Goal: Find specific page/section: Find specific page/section

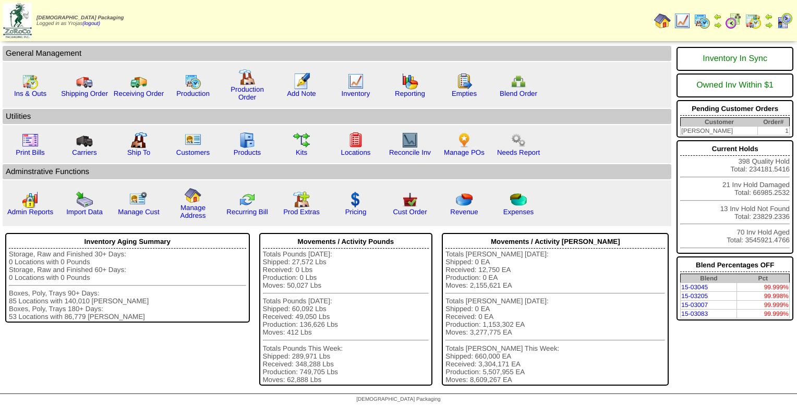
click at [704, 23] on img at bounding box center [701, 21] width 17 height 17
click at [687, 21] on img at bounding box center [682, 21] width 17 height 17
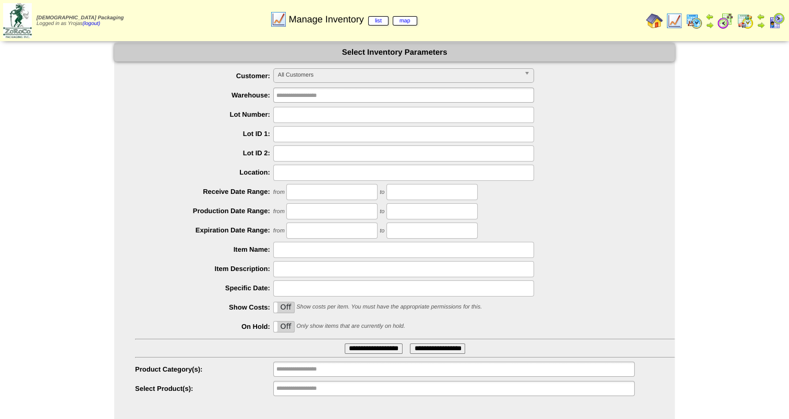
click at [325, 71] on span "All Customers" at bounding box center [399, 75] width 242 height 13
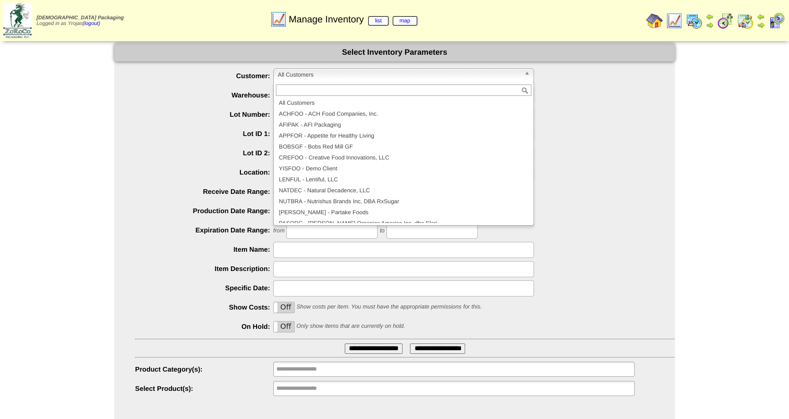
scroll to position [52, 0]
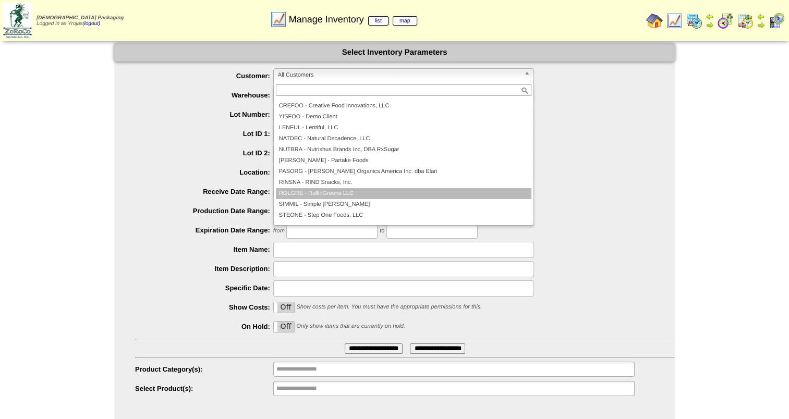
click at [399, 196] on li "ROLGRE - RollinGreens LLC" at bounding box center [403, 193] width 255 height 11
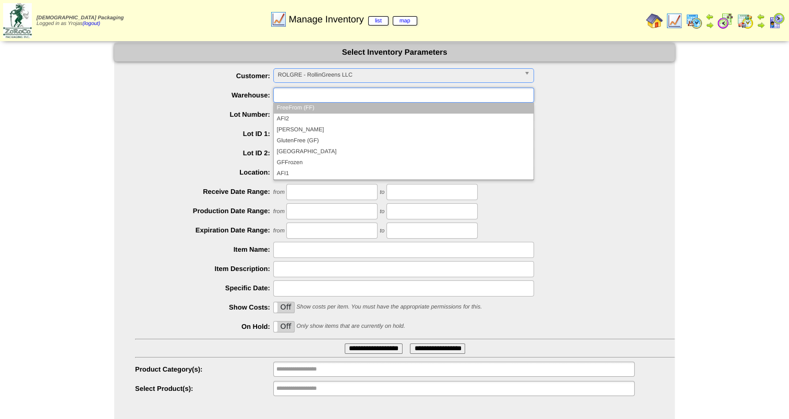
click at [315, 92] on input "text" at bounding box center [309, 95] width 67 height 13
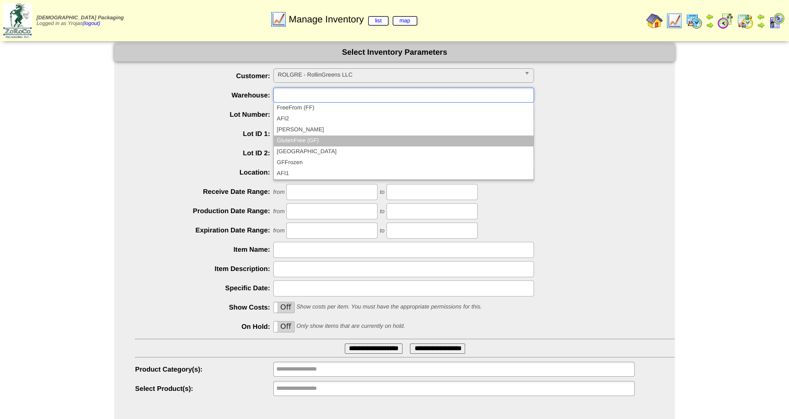
click at [344, 142] on li "GlutenFree (GF)" at bounding box center [404, 141] width 260 height 11
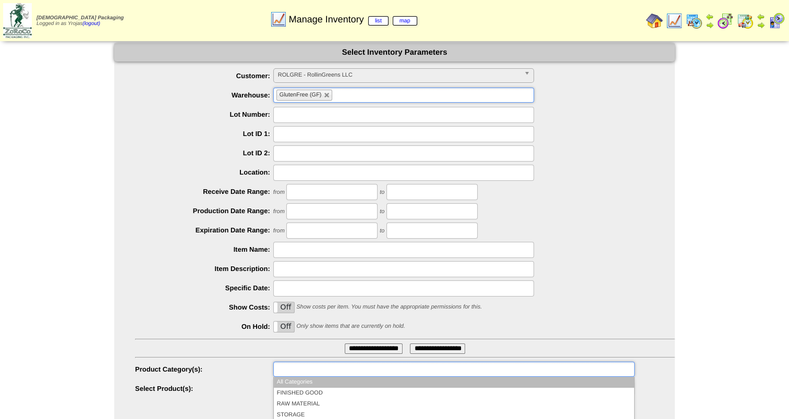
click at [332, 369] on input "text" at bounding box center [309, 369] width 67 height 13
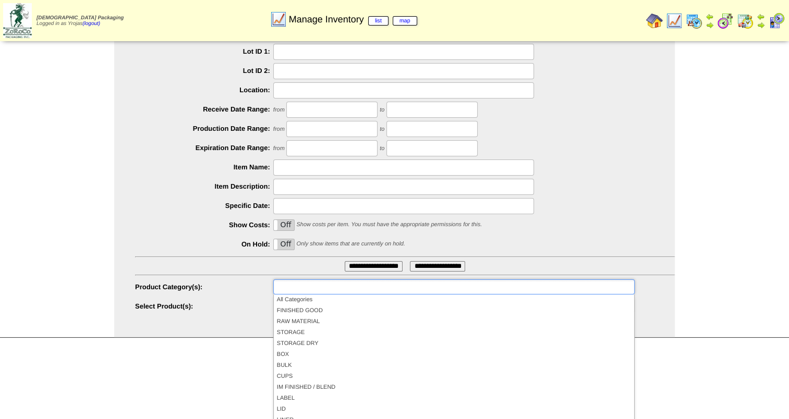
scroll to position [83, 0]
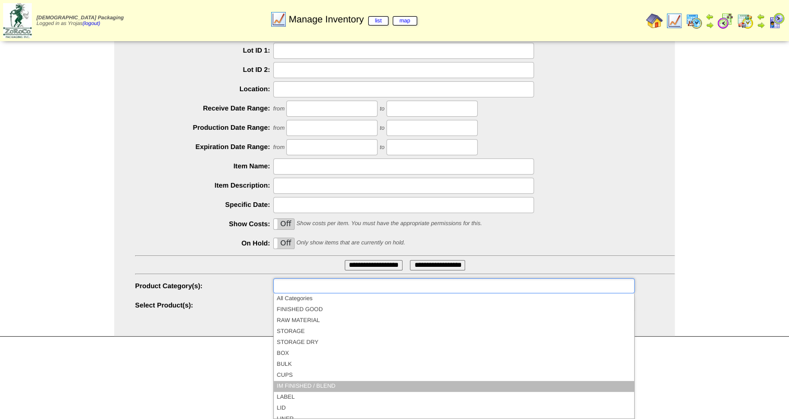
click at [438, 386] on li "IM FINISHED / BLEND" at bounding box center [454, 386] width 360 height 11
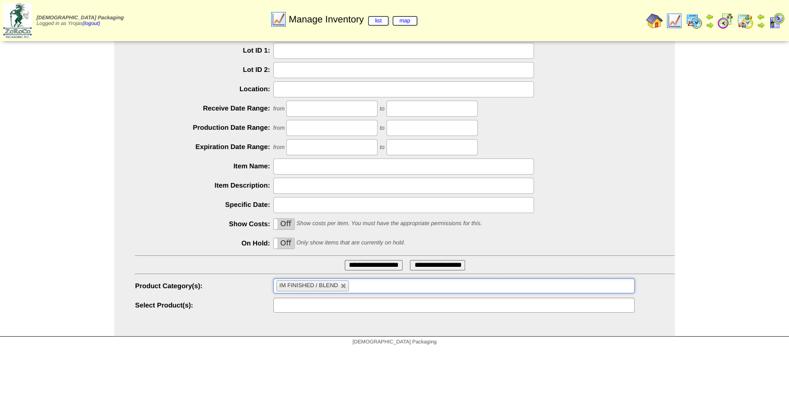
click at [315, 302] on input "text" at bounding box center [309, 305] width 67 height 13
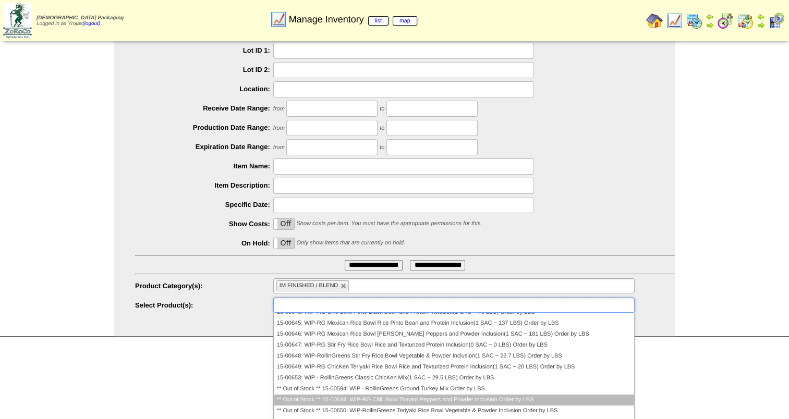
scroll to position [0, 0]
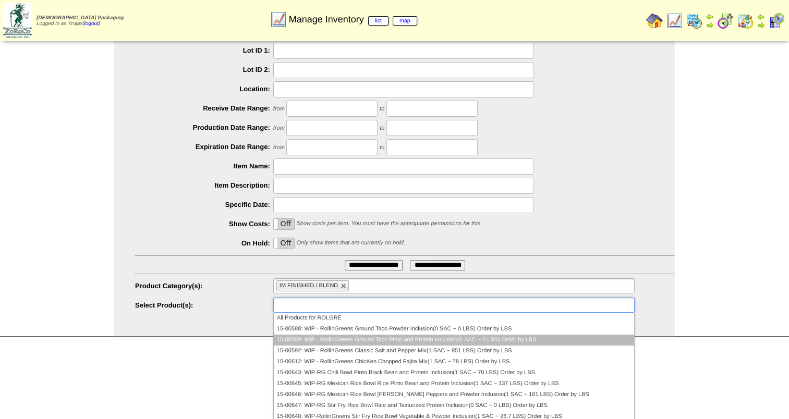
click at [527, 336] on li "15-00589: WIP - RollinGreens Ground Taco Pinto and Protein Inclusion(0 SAC ~ 0 …" at bounding box center [454, 340] width 360 height 11
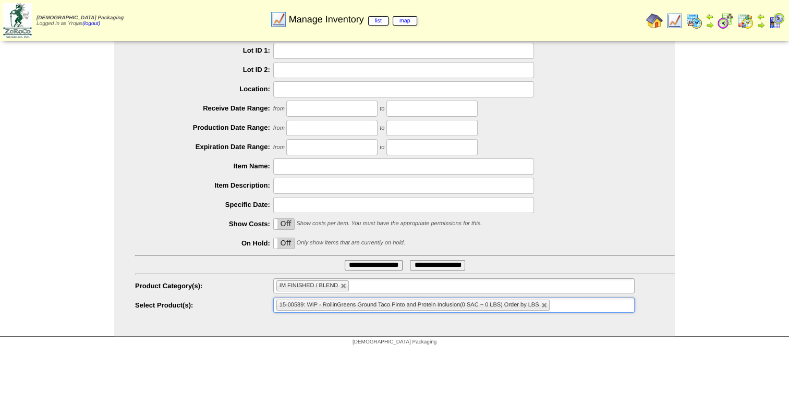
click at [388, 266] on input "**********" at bounding box center [374, 265] width 58 height 10
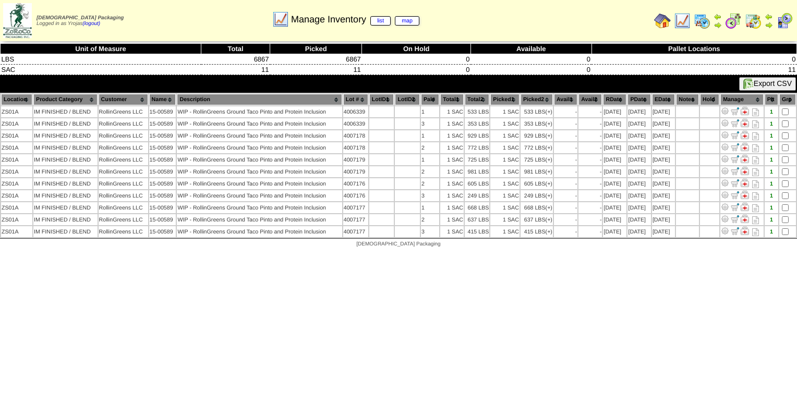
click at [682, 23] on img at bounding box center [682, 21] width 17 height 17
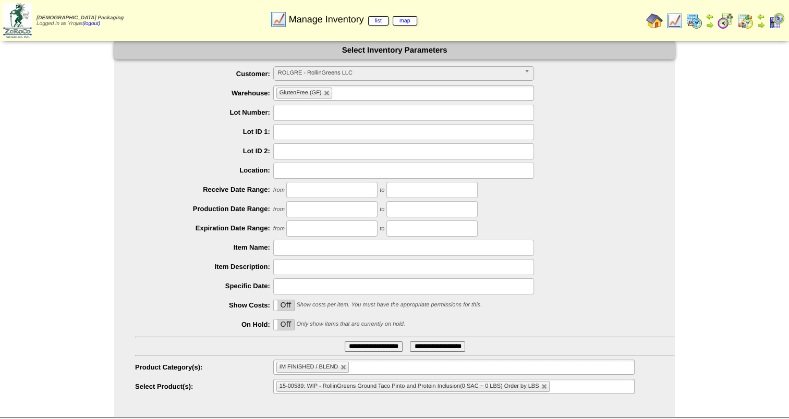
scroll to position [15, 0]
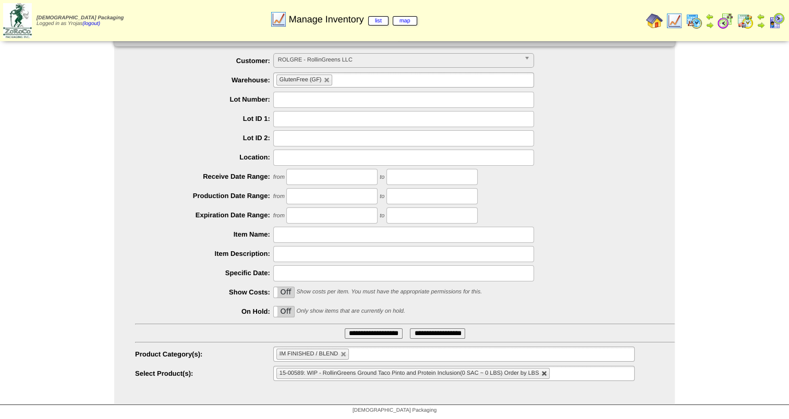
click at [546, 371] on link at bounding box center [544, 374] width 6 height 6
type input "**********"
click at [345, 370] on ul at bounding box center [453, 373] width 361 height 15
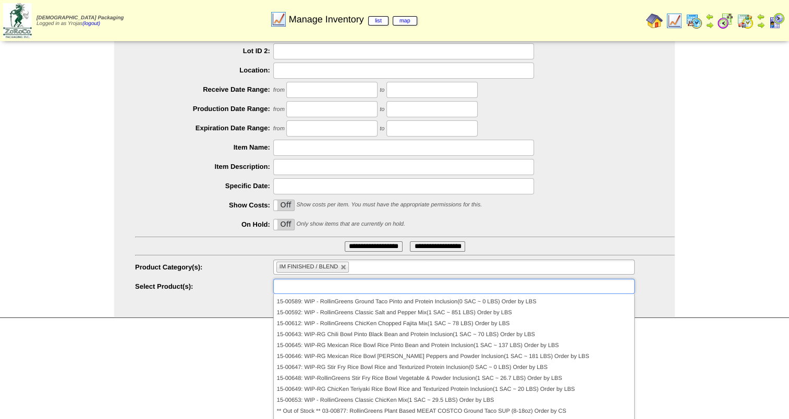
scroll to position [0, 0]
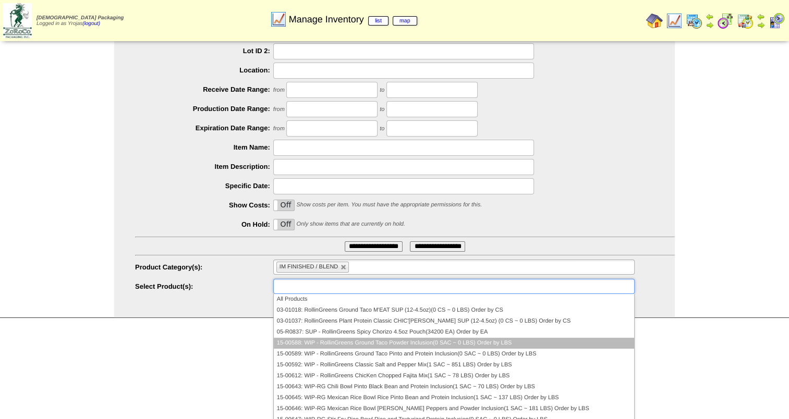
click at [511, 340] on li "15-00588: WIP - RollinGreens Ground Taco Powder Inclusion(0 SAC ~ 0 LBS) Order …" at bounding box center [454, 343] width 360 height 11
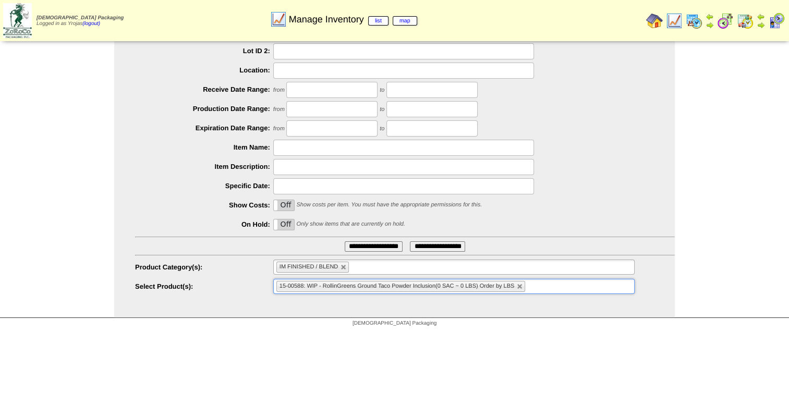
click at [359, 248] on input "**********" at bounding box center [374, 246] width 58 height 10
